Goal: Task Accomplishment & Management: Manage account settings

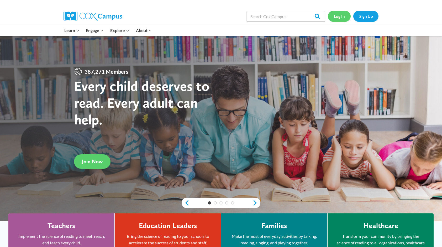
click at [338, 18] on link "Log In" at bounding box center [339, 16] width 23 height 11
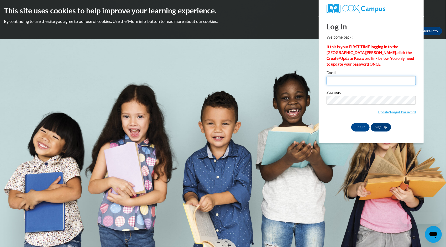
click at [331, 79] on input "Email" at bounding box center [371, 80] width 89 height 9
type input "tonia.graham61@yahoo.com"
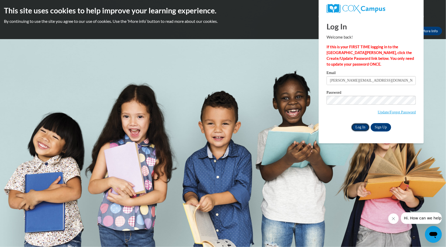
click at [360, 127] on input "Log In" at bounding box center [360, 127] width 18 height 8
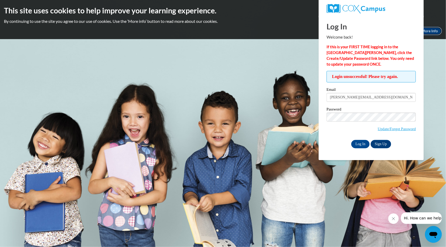
click at [430, 32] on link "More Info" at bounding box center [429, 31] width 25 height 8
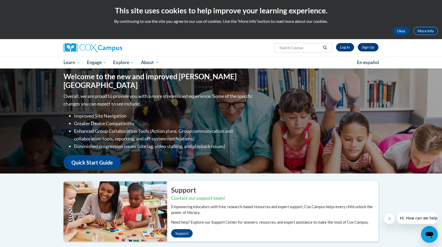
click at [433, 29] on link "More Info" at bounding box center [426, 31] width 25 height 8
click at [406, 32] on button "Okay" at bounding box center [401, 31] width 17 height 8
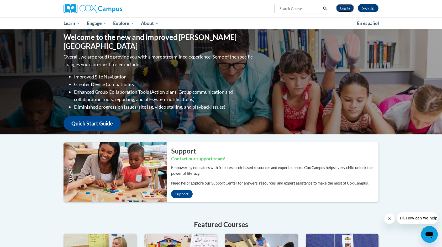
click at [346, 10] on link "Log In" at bounding box center [345, 8] width 18 height 8
